Goal: Navigation & Orientation: Find specific page/section

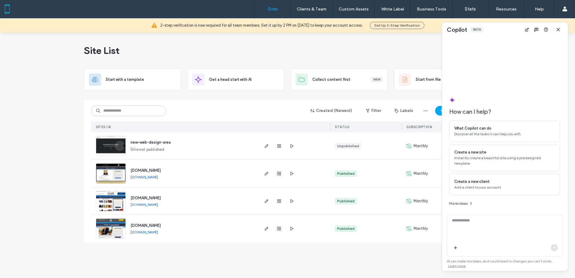
click at [356, 52] on div "Site List" at bounding box center [287, 51] width 407 height 36
click at [409, 24] on button "Set Up 2-Step Verification" at bounding box center [397, 25] width 55 height 7
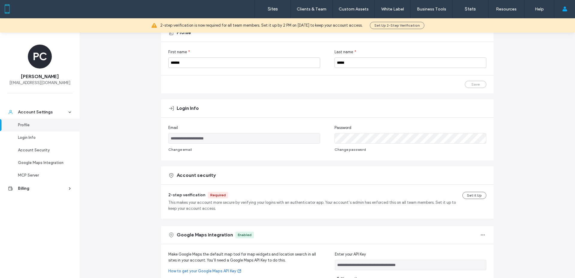
scroll to position [90, 0]
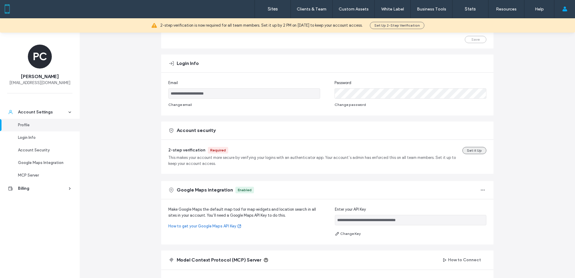
click at [463, 147] on button "Set it Up" at bounding box center [474, 150] width 24 height 7
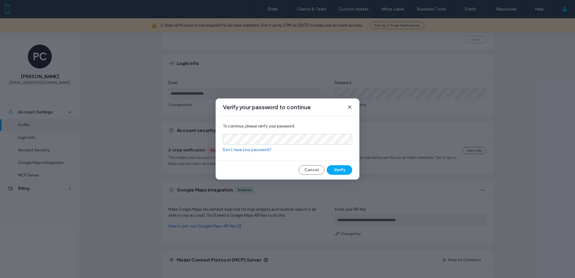
click at [352, 171] on div "Cancel Verify" at bounding box center [288, 170] width 144 height 10
click at [343, 172] on button "Verify" at bounding box center [339, 170] width 25 height 10
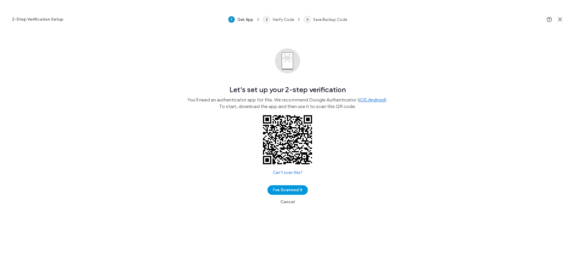
click at [285, 191] on button "I’ve Scanned It" at bounding box center [287, 190] width 40 height 10
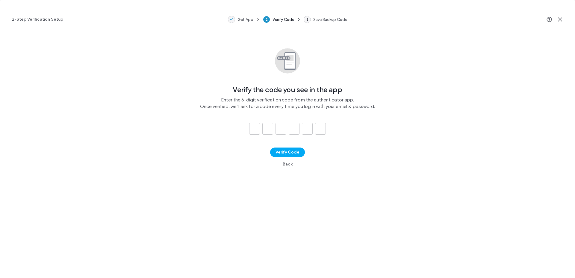
type input "*"
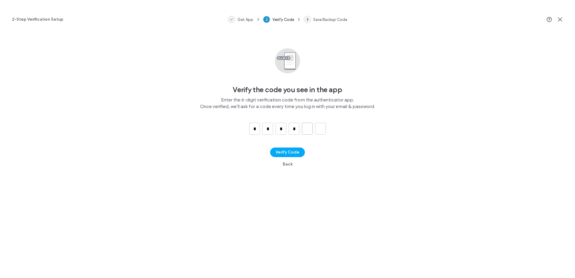
type input "*"
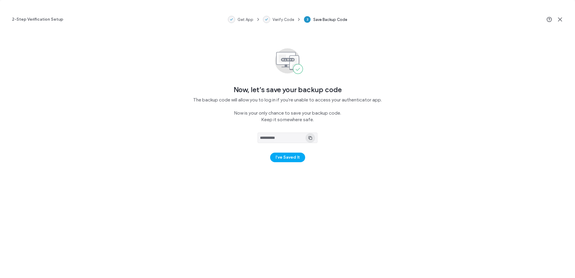
click at [310, 138] on icon "button" at bounding box center [310, 138] width 5 height 5
click at [288, 160] on button "I’ve Saved It" at bounding box center [287, 158] width 35 height 10
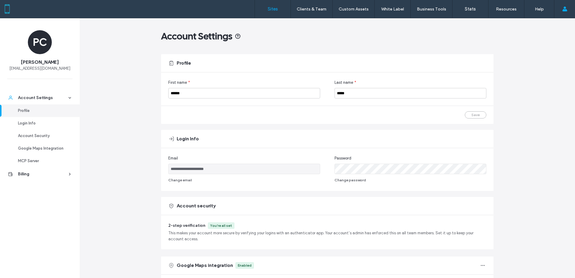
click at [278, 9] on link "Sites" at bounding box center [273, 9] width 36 height 18
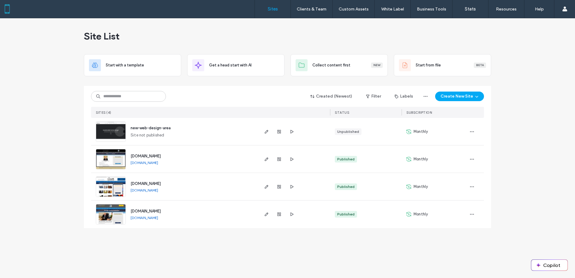
click at [161, 156] on span "www.raleighdivorcemediator.com" at bounding box center [146, 156] width 30 height 4
click at [473, 191] on span "button" at bounding box center [472, 187] width 10 height 10
click at [520, 198] on div "Site List Start with a template Get a head start with AI Collect content first …" at bounding box center [287, 148] width 575 height 260
click at [144, 185] on span "www.thelawcorner.com" at bounding box center [146, 184] width 30 height 4
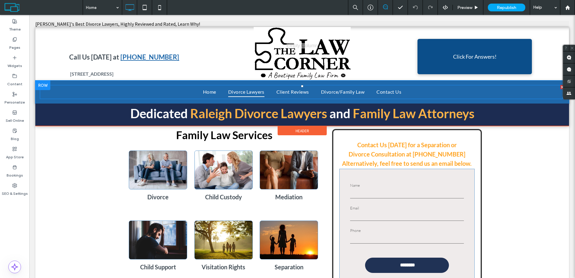
click at [243, 93] on span "Divorce Lawyers" at bounding box center [246, 92] width 36 height 10
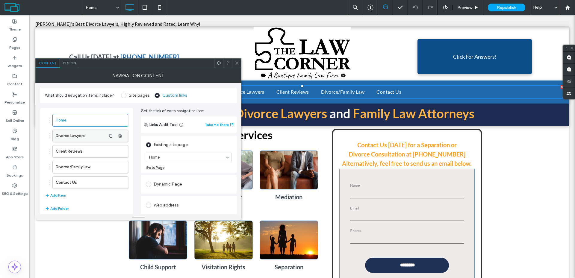
click at [76, 136] on label "Divorce Lawyers" at bounding box center [81, 136] width 50 height 12
click at [96, 121] on label "Home" at bounding box center [81, 120] width 50 height 12
click at [235, 65] on icon at bounding box center [237, 63] width 4 height 4
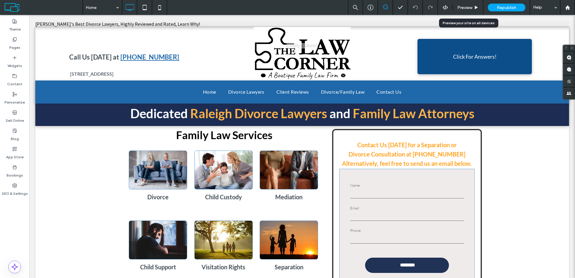
click at [462, 6] on span "Preview" at bounding box center [464, 7] width 15 height 5
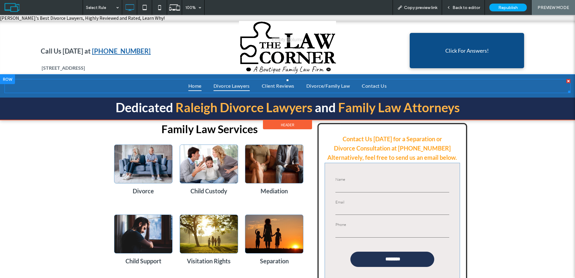
click at [224, 86] on span "Divorce Lawyers" at bounding box center [232, 86] width 36 height 10
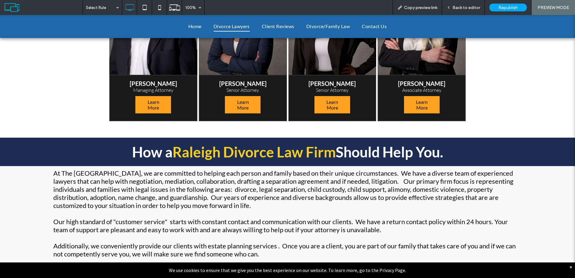
scroll to position [210, 0]
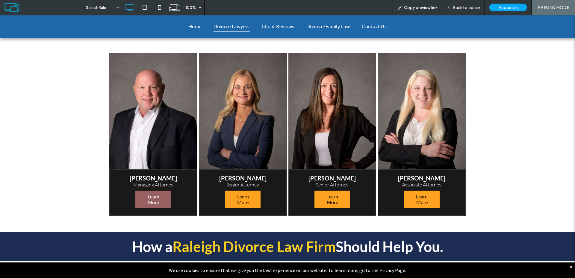
click at [160, 196] on span "Learn More" at bounding box center [153, 199] width 35 height 17
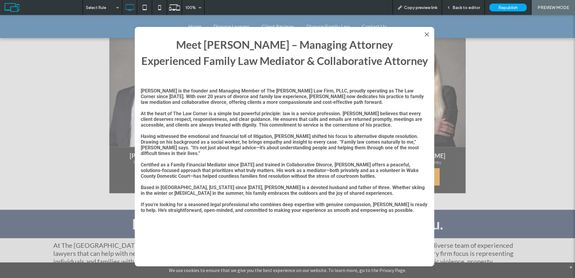
scroll to position [180, 0]
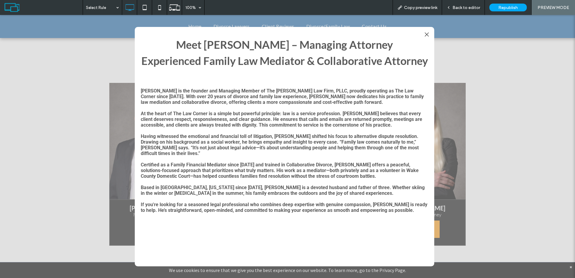
click at [89, 122] on div at bounding box center [287, 146] width 575 height 263
click at [422, 34] on div "Meet [PERSON_NAME] – Managing Attorney Experienced Family Law Mediator & Collab…" at bounding box center [285, 53] width 288 height 46
click at [424, 33] on div at bounding box center [427, 35] width 8 height 8
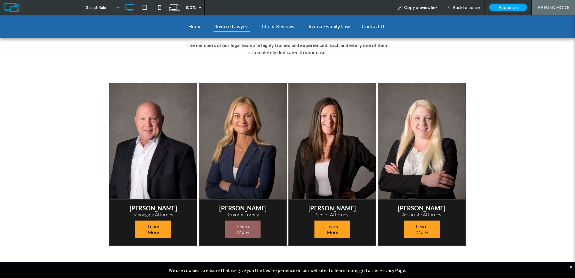
click at [241, 226] on span "Learn More" at bounding box center [243, 229] width 35 height 17
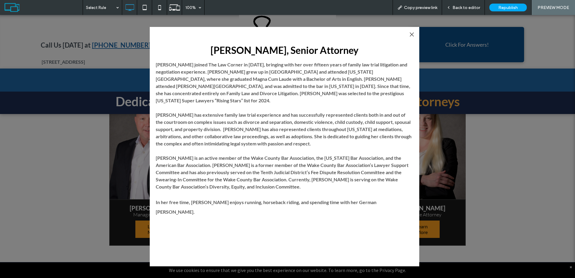
click at [412, 33] on div at bounding box center [412, 35] width 8 height 8
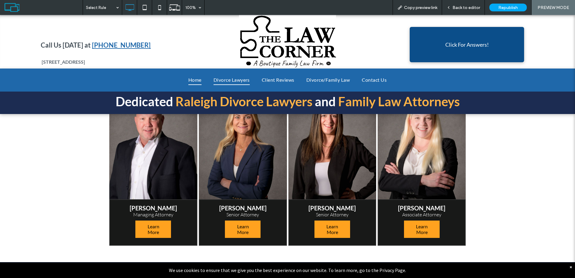
click at [195, 81] on span "Home" at bounding box center [194, 80] width 13 height 10
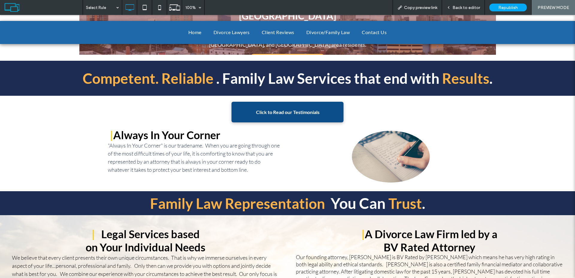
scroll to position [599, 0]
